Goal: Entertainment & Leisure: Consume media (video, audio)

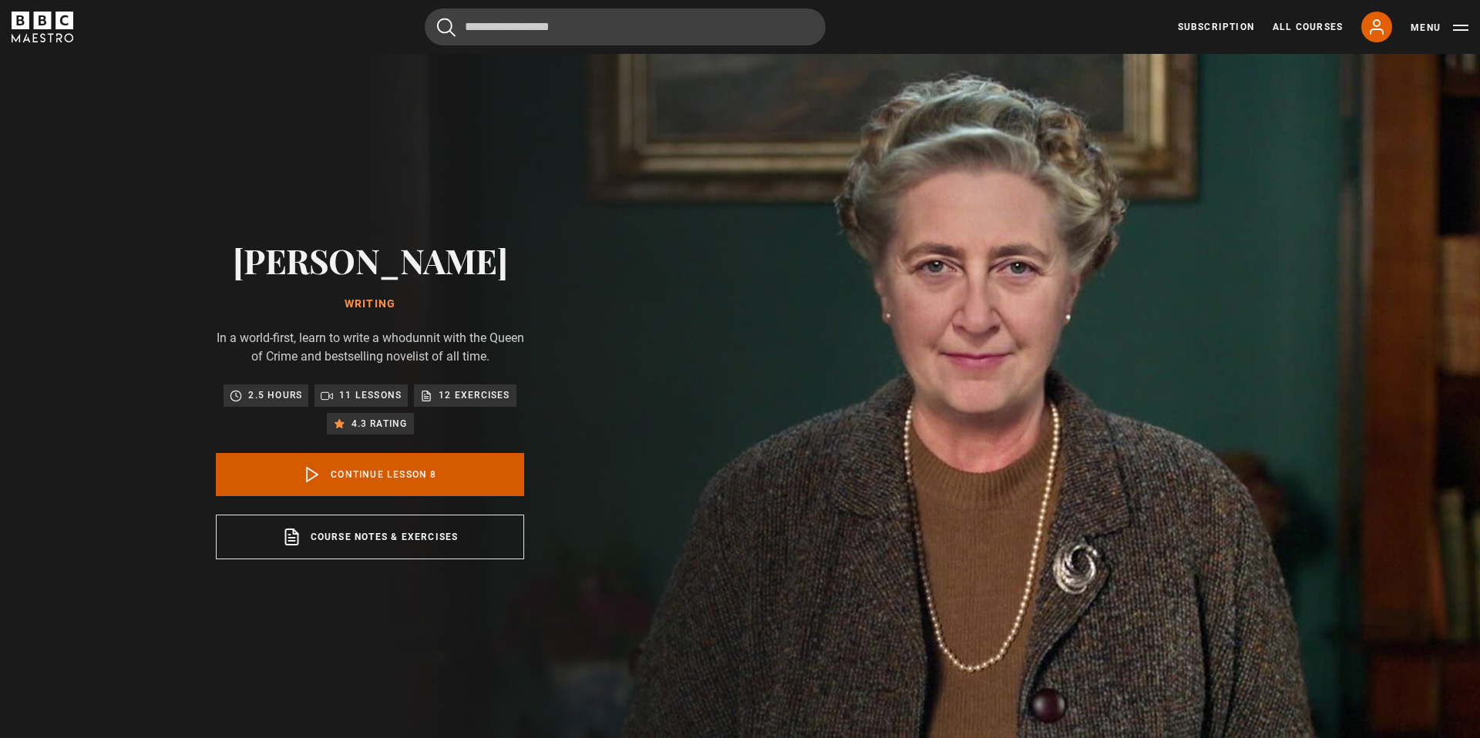
click at [465, 479] on link "Continue lesson 8" at bounding box center [370, 474] width 308 height 43
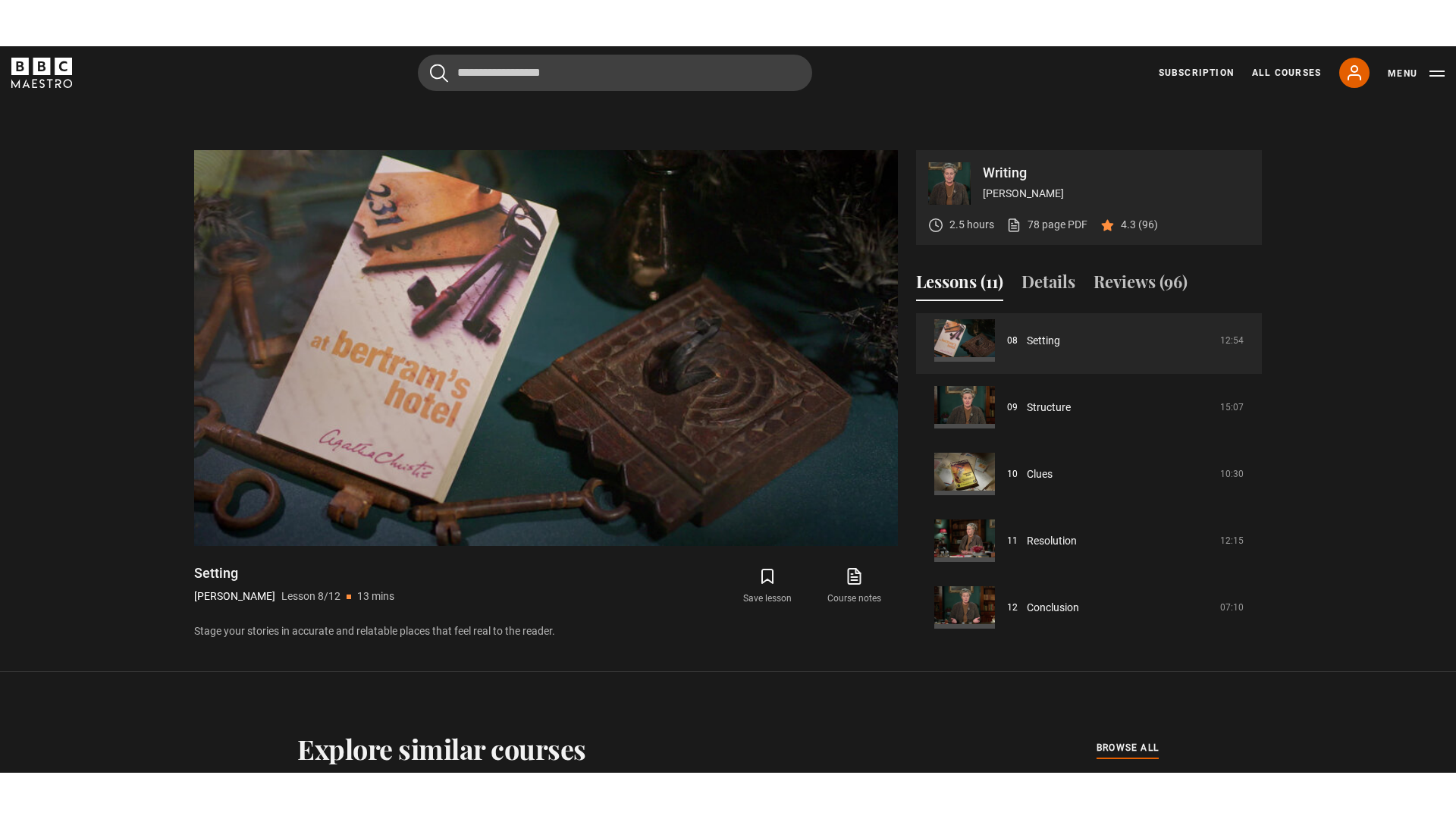
scroll to position [733, 0]
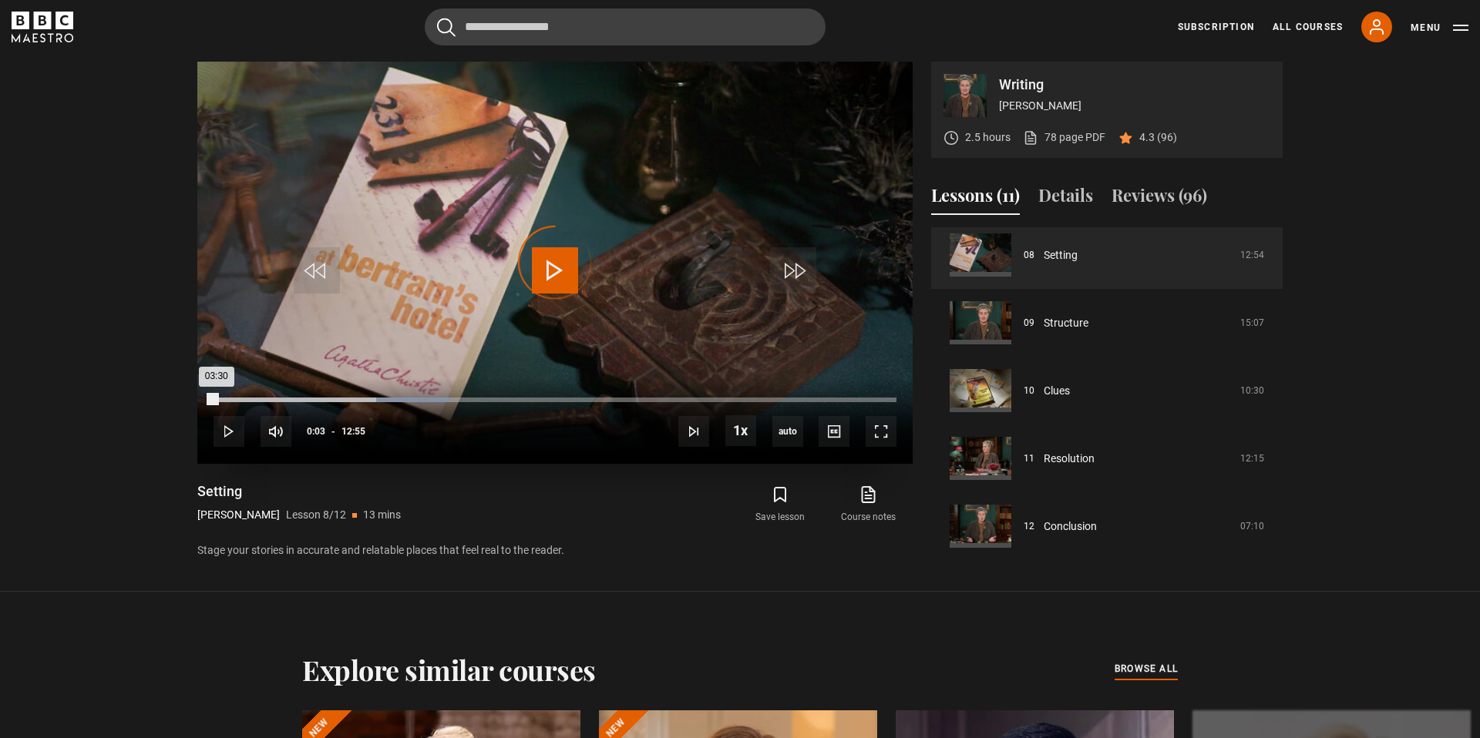
click at [216, 399] on div "Loaded : 34.84% 00:03 03:30" at bounding box center [555, 400] width 683 height 5
click at [226, 429] on span "Video Player" at bounding box center [229, 431] width 31 height 31
click at [564, 269] on span "Video Player" at bounding box center [555, 270] width 46 height 46
click at [883, 439] on span "Video Player" at bounding box center [881, 431] width 31 height 31
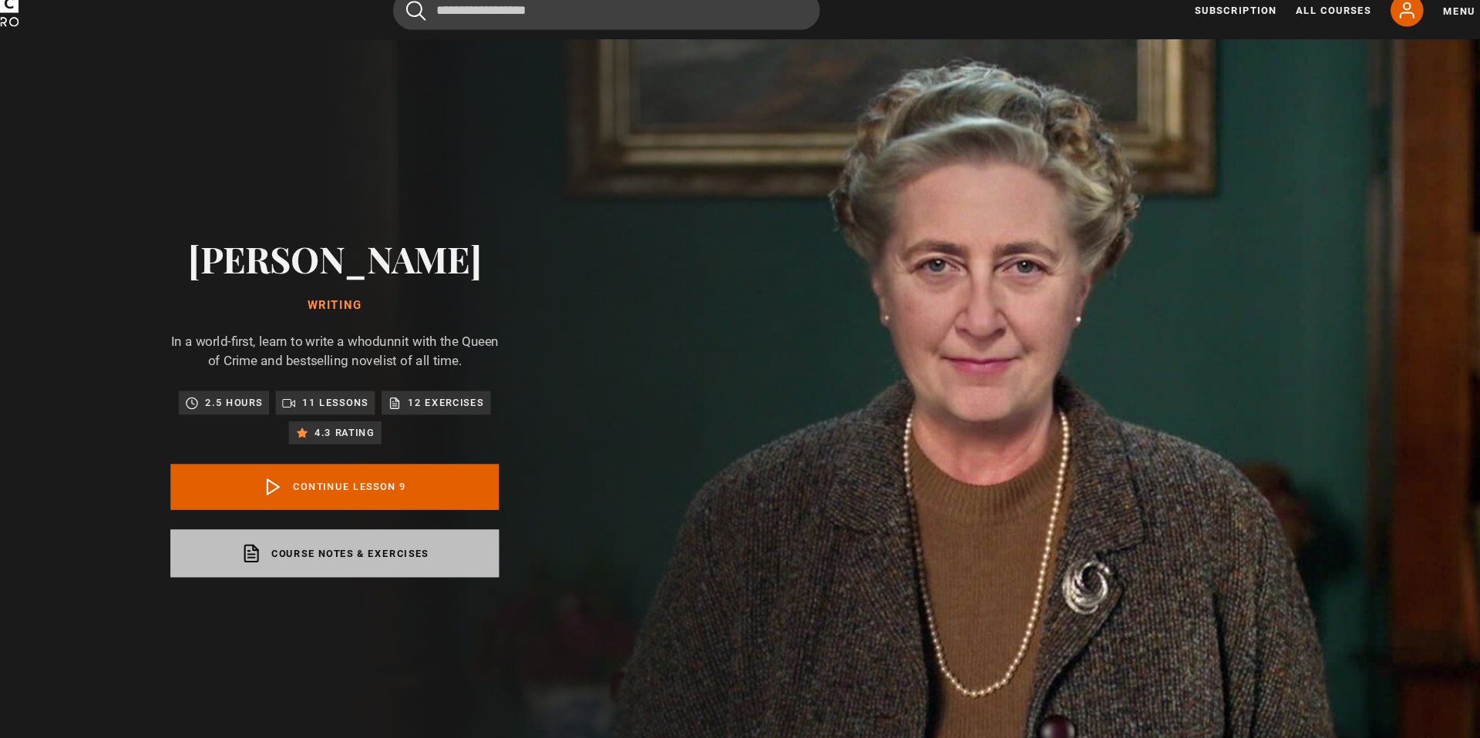
click at [403, 543] on link "Course notes & exercises opens in a new tab" at bounding box center [370, 537] width 308 height 45
